Goal: Task Accomplishment & Management: Use online tool/utility

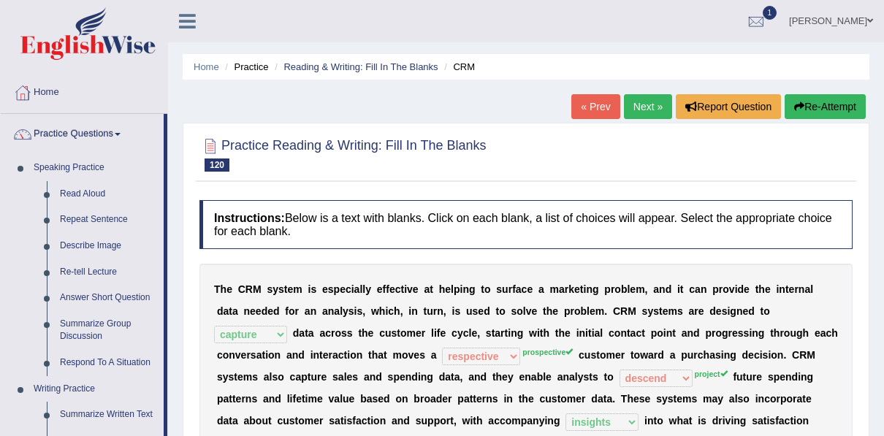
select select "capture"
select select "respective"
select select "descend"
select select "insights"
select select "analytical"
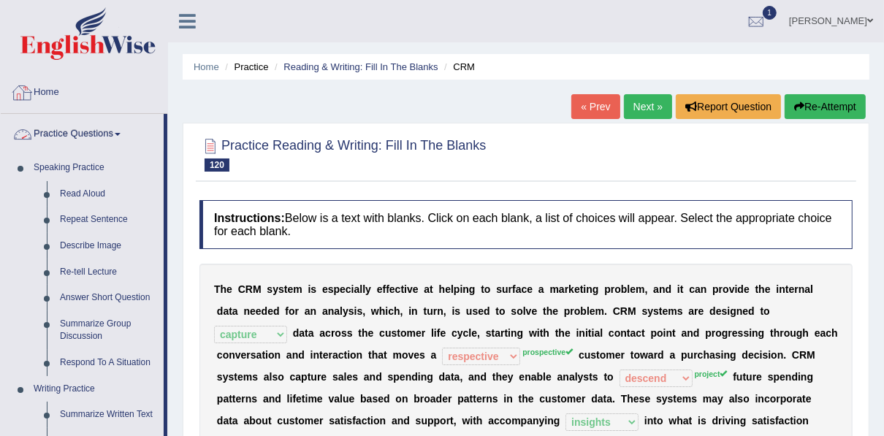
drag, startPoint x: 24, startPoint y: 95, endPoint x: 43, endPoint y: 104, distance: 20.9
click at [24, 95] on div at bounding box center [23, 93] width 22 height 22
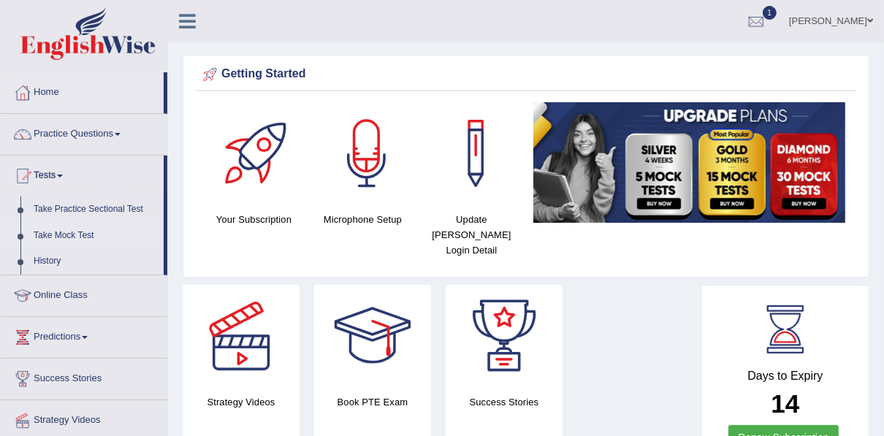
click at [80, 237] on link "Take Mock Test" at bounding box center [95, 236] width 137 height 26
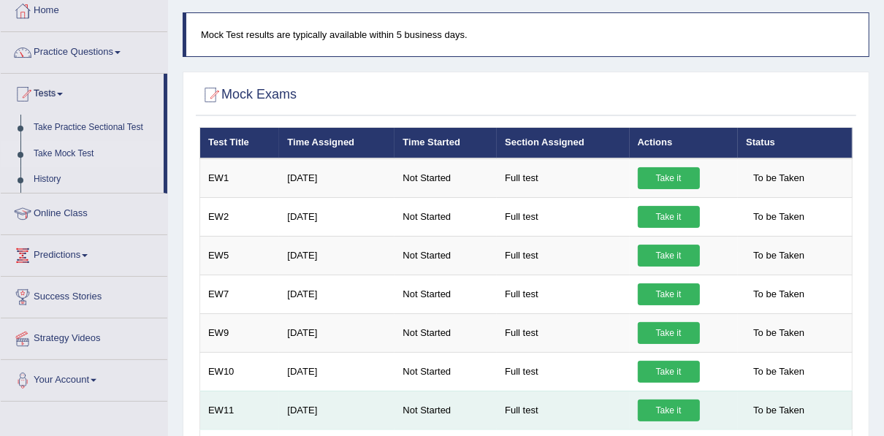
scroll to position [39, 0]
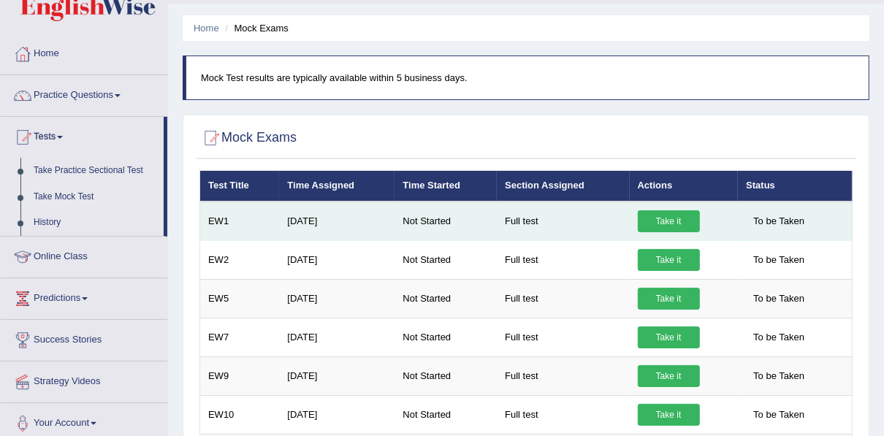
drag, startPoint x: 0, startPoint y: 0, endPoint x: 653, endPoint y: 222, distance: 690.2
click at [653, 222] on link "Take it" at bounding box center [669, 222] width 62 height 22
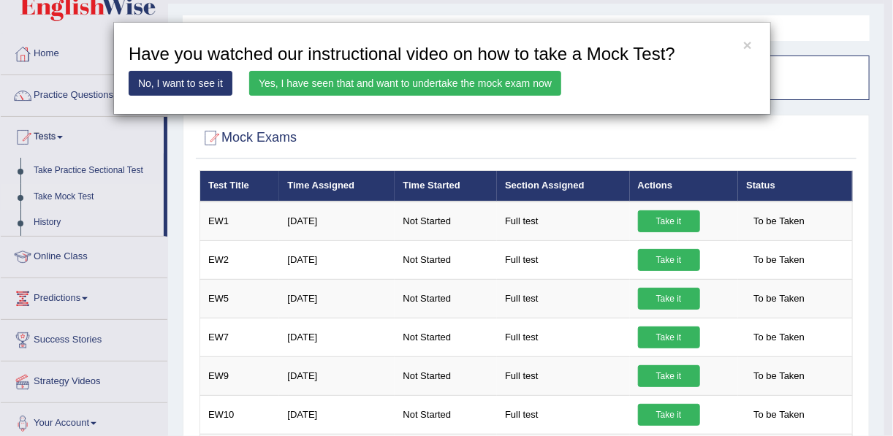
click at [176, 86] on link "No, I want to see it" at bounding box center [181, 83] width 104 height 25
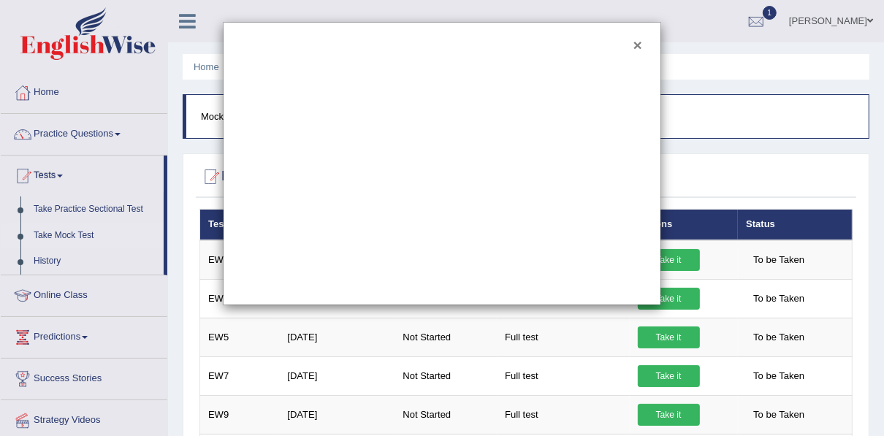
click at [638, 47] on button "×" at bounding box center [638, 44] width 9 height 15
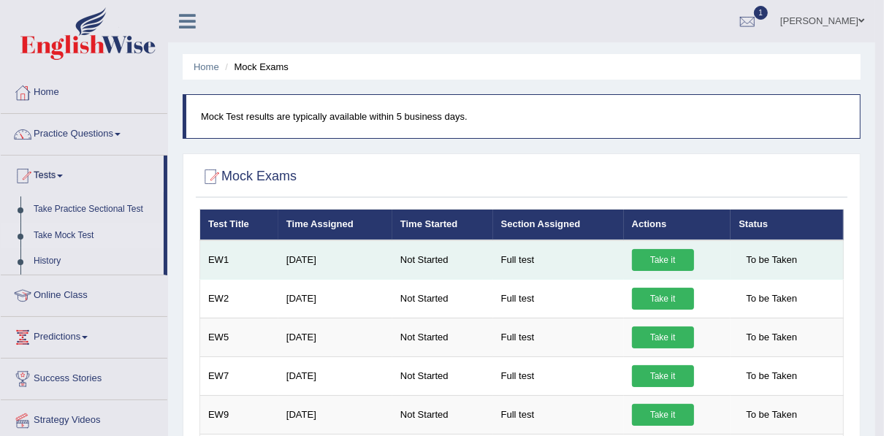
click at [675, 257] on link "Take it" at bounding box center [663, 260] width 62 height 22
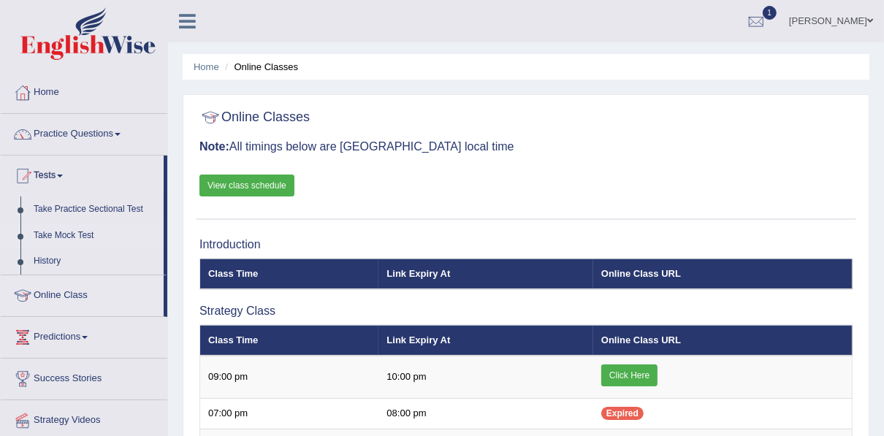
click at [70, 234] on link "Take Mock Test" at bounding box center [95, 236] width 137 height 26
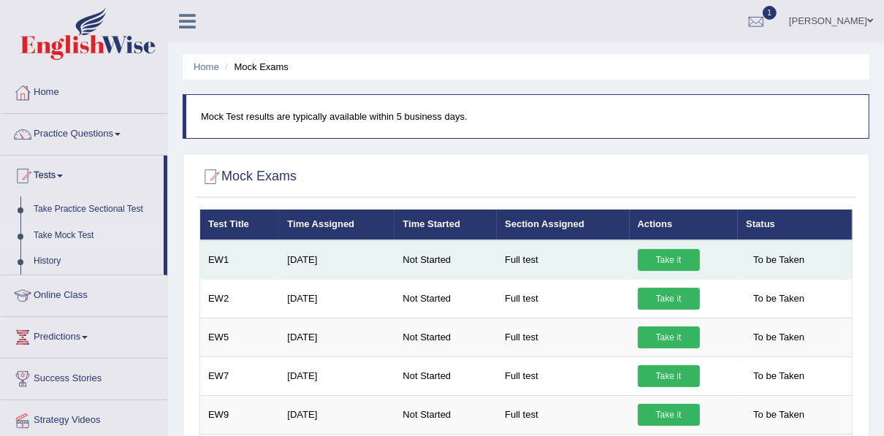
click at [670, 264] on link "Take it" at bounding box center [669, 260] width 62 height 22
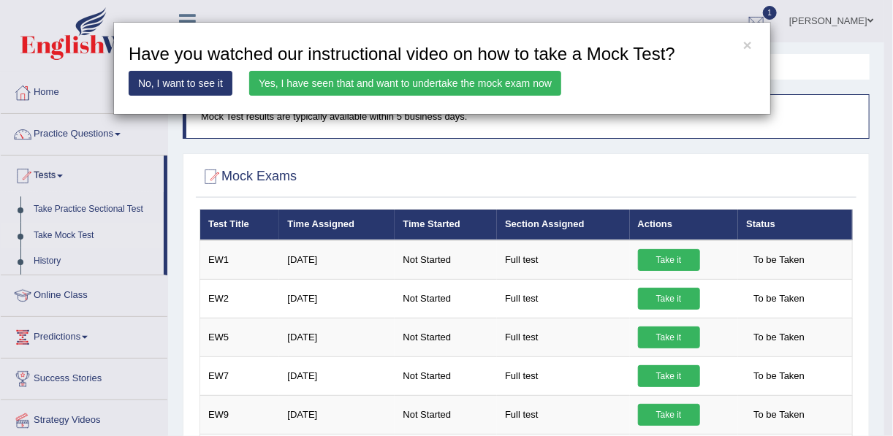
click at [343, 82] on link "Yes, I have seen that and want to undertake the mock exam now" at bounding box center [405, 83] width 312 height 25
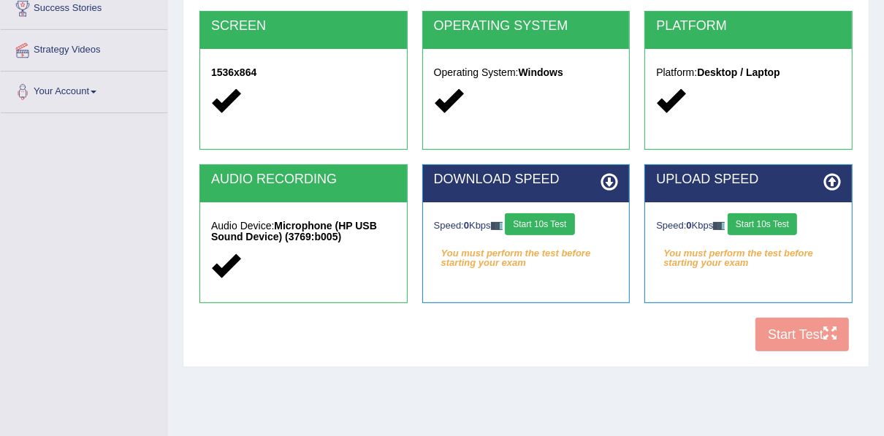
scroll to position [292, 0]
click at [552, 224] on button "Start 10s Test" at bounding box center [539, 224] width 69 height 22
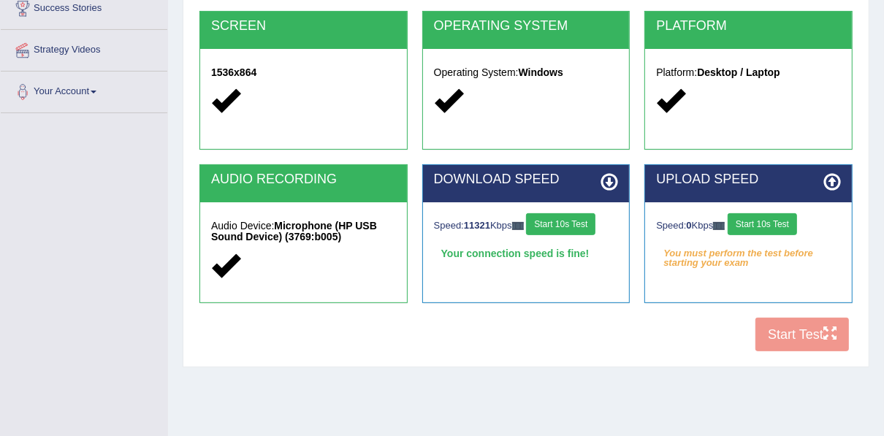
click at [775, 224] on button "Start 10s Test" at bounding box center [762, 224] width 69 height 22
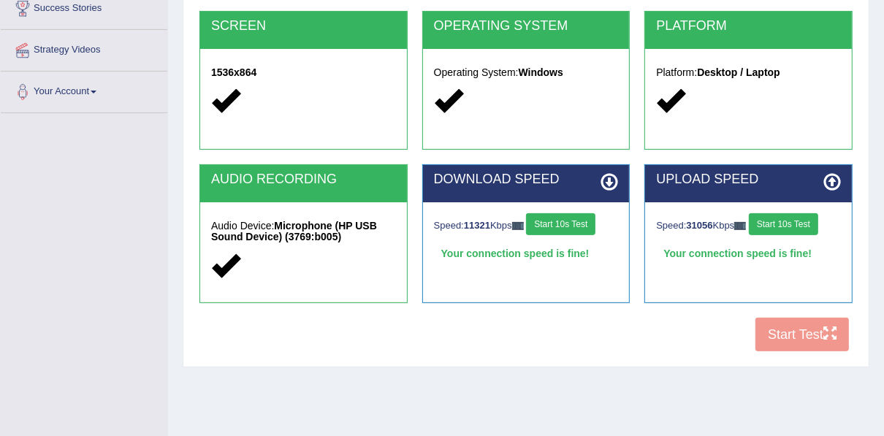
click at [786, 336] on button "Start Test" at bounding box center [803, 335] width 94 height 34
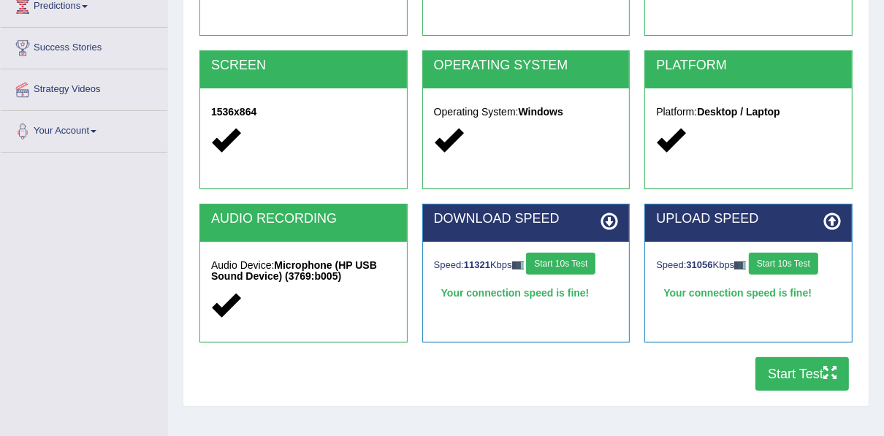
scroll to position [234, 0]
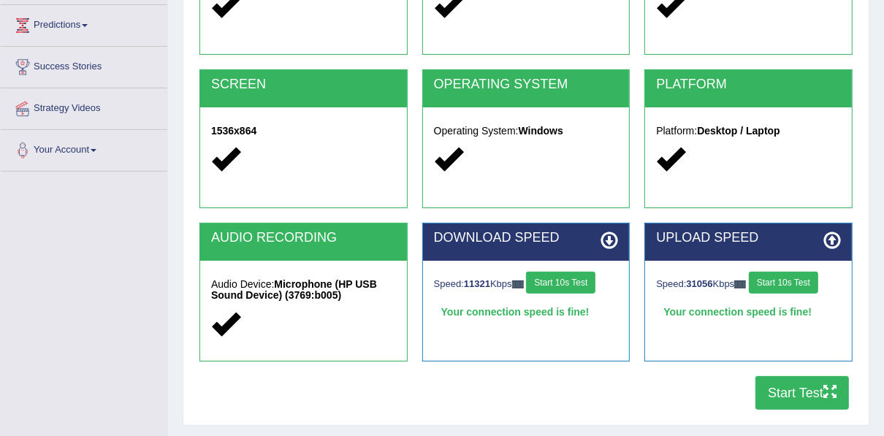
click at [253, 300] on strong "Microphone (HP USB Sound Device) (3769:b005)" at bounding box center [294, 289] width 166 height 23
click at [253, 245] on h2 "AUDIO RECORDING" at bounding box center [303, 238] width 185 height 15
click at [275, 304] on div "Audio Device: Microphone (HP USB Sound Device) (3769:b005)" at bounding box center [303, 306] width 207 height 91
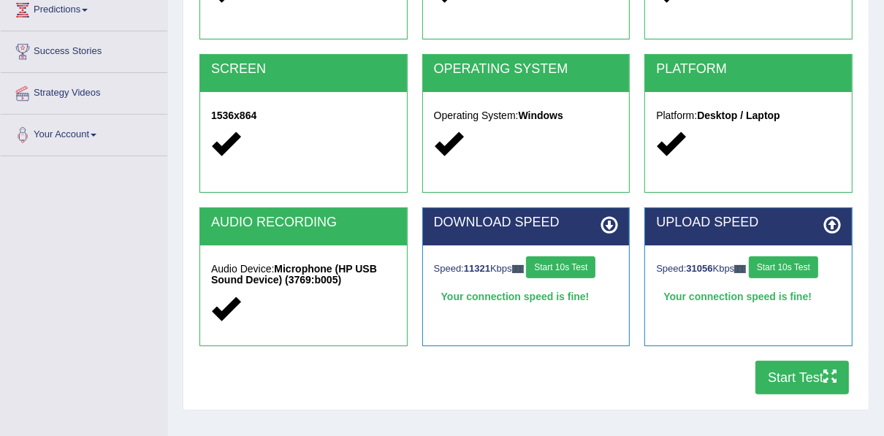
scroll to position [331, 0]
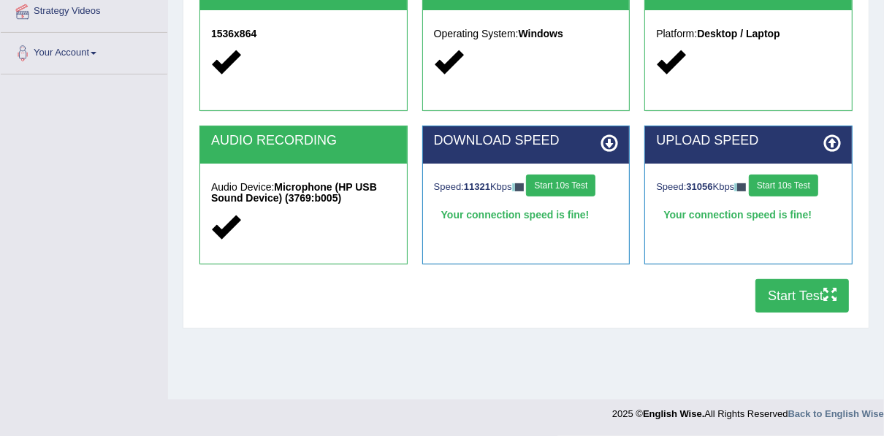
click at [555, 181] on button "Start 10s Test" at bounding box center [560, 186] width 69 height 22
click at [783, 189] on button "Start 10s Test" at bounding box center [783, 186] width 69 height 22
click at [779, 189] on button "Start 10s Test" at bounding box center [783, 186] width 69 height 22
click at [570, 181] on button "Start 10s Test" at bounding box center [555, 186] width 69 height 22
click at [601, 143] on icon at bounding box center [610, 143] width 18 height 18
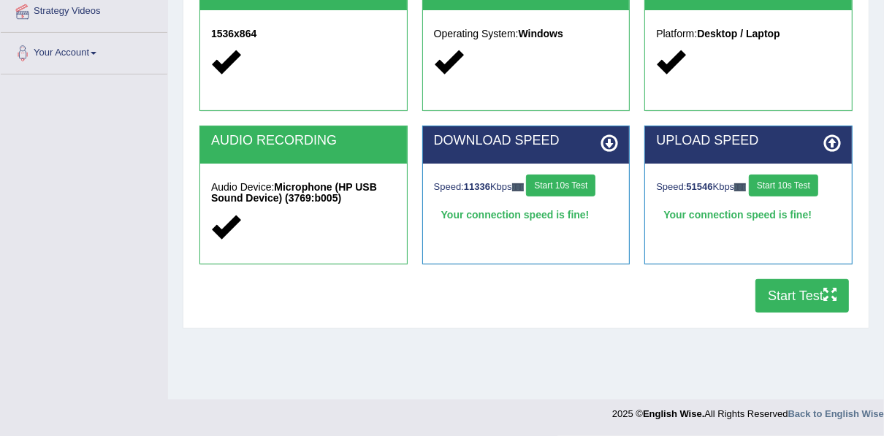
click at [285, 187] on strong "Microphone (HP USB Sound Device) (3769:b005)" at bounding box center [294, 192] width 166 height 23
click at [286, 187] on strong "Microphone (HP USB Sound Device) (3769:b005)" at bounding box center [294, 192] width 166 height 23
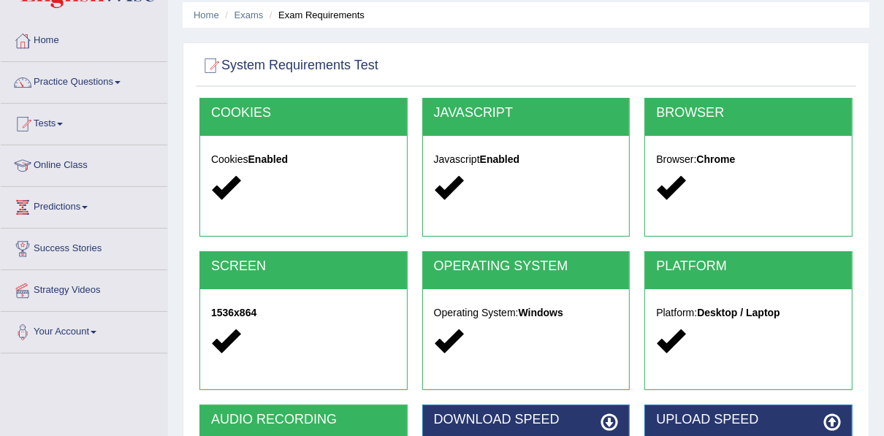
scroll to position [0, 0]
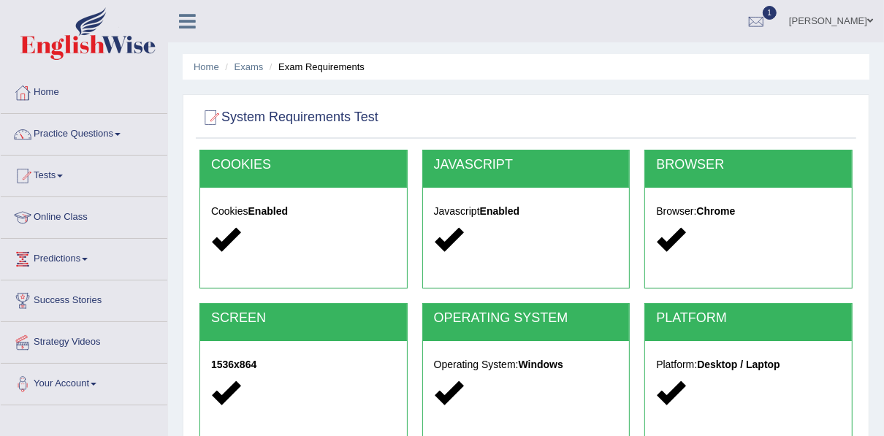
drag, startPoint x: 778, startPoint y: 1, endPoint x: 625, endPoint y: 15, distance: 153.4
click at [625, 15] on ul "[PERSON_NAME] Toggle navigation Username: Bakhshish_ewonline Access Type: Onlin…" at bounding box center [633, 21] width 501 height 42
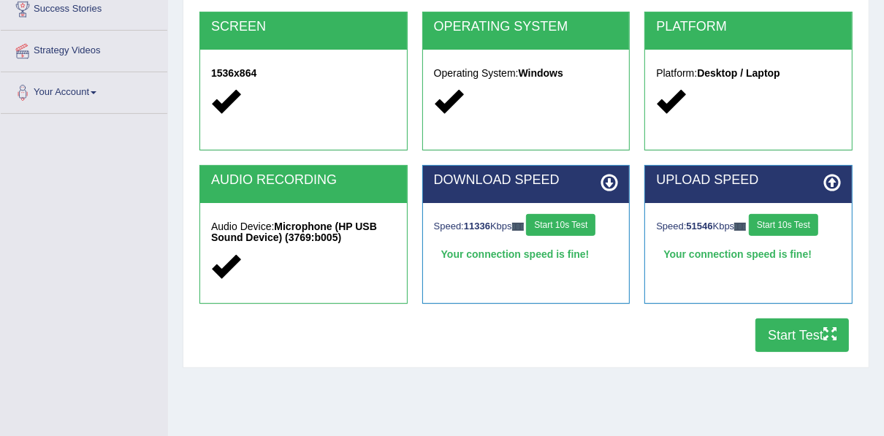
scroll to position [331, 0]
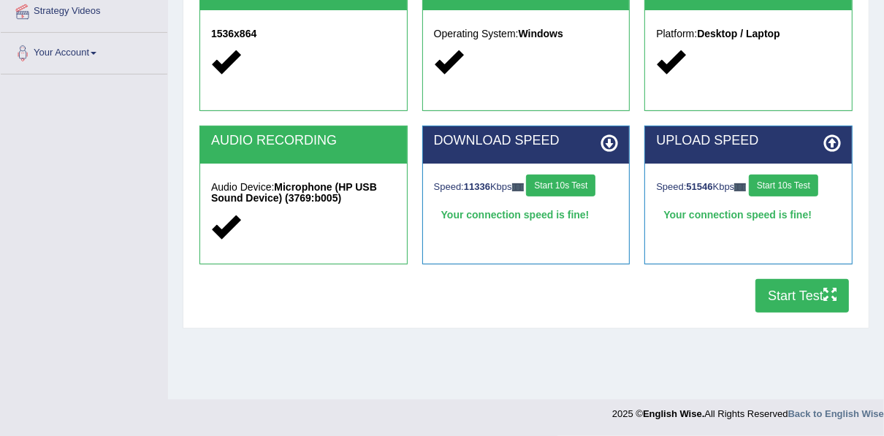
click at [804, 303] on button "Start Test" at bounding box center [803, 296] width 94 height 34
